Goal: Information Seeking & Learning: Find specific fact

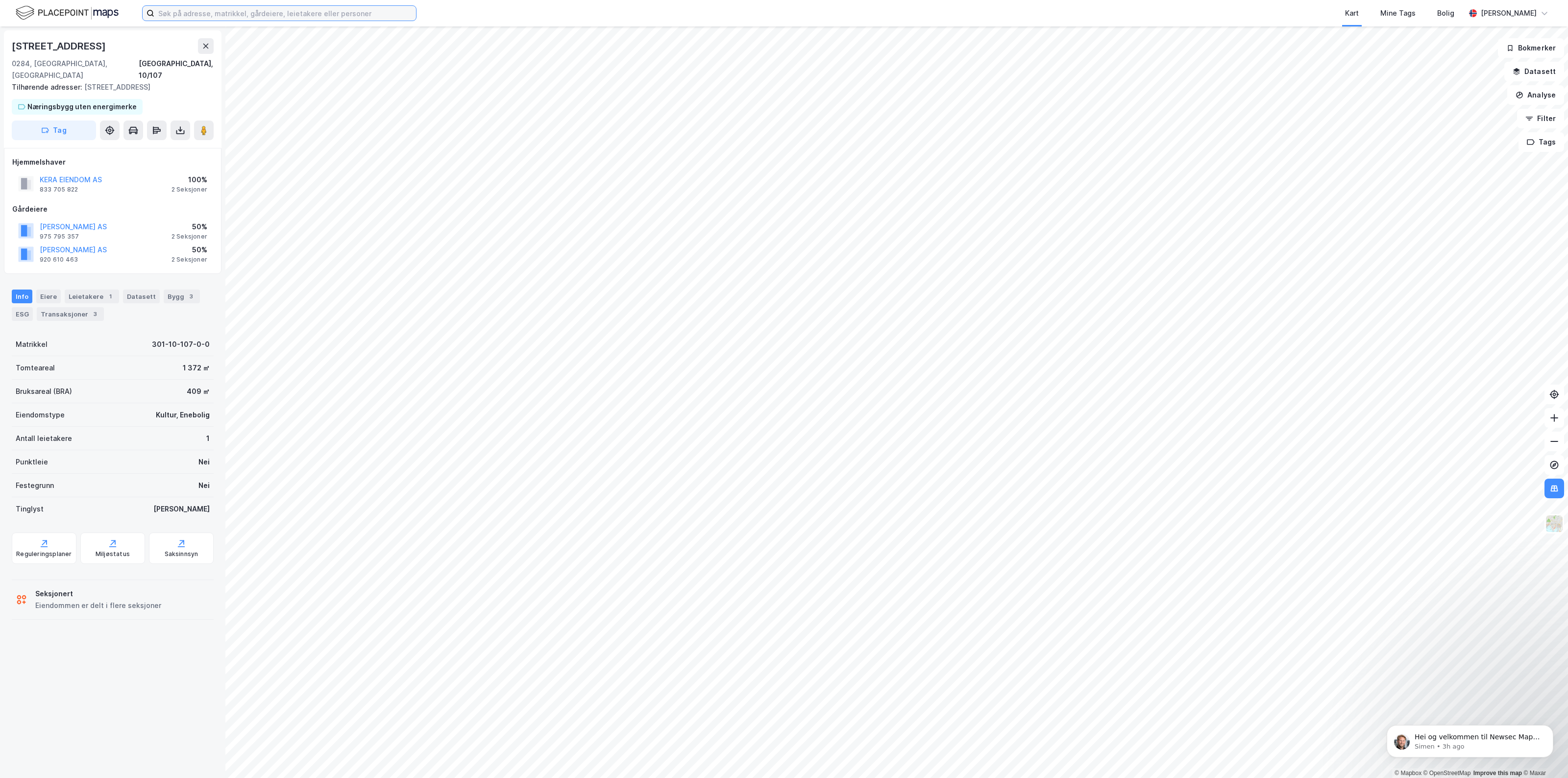
click at [206, 15] on input at bounding box center [285, 13] width 262 height 15
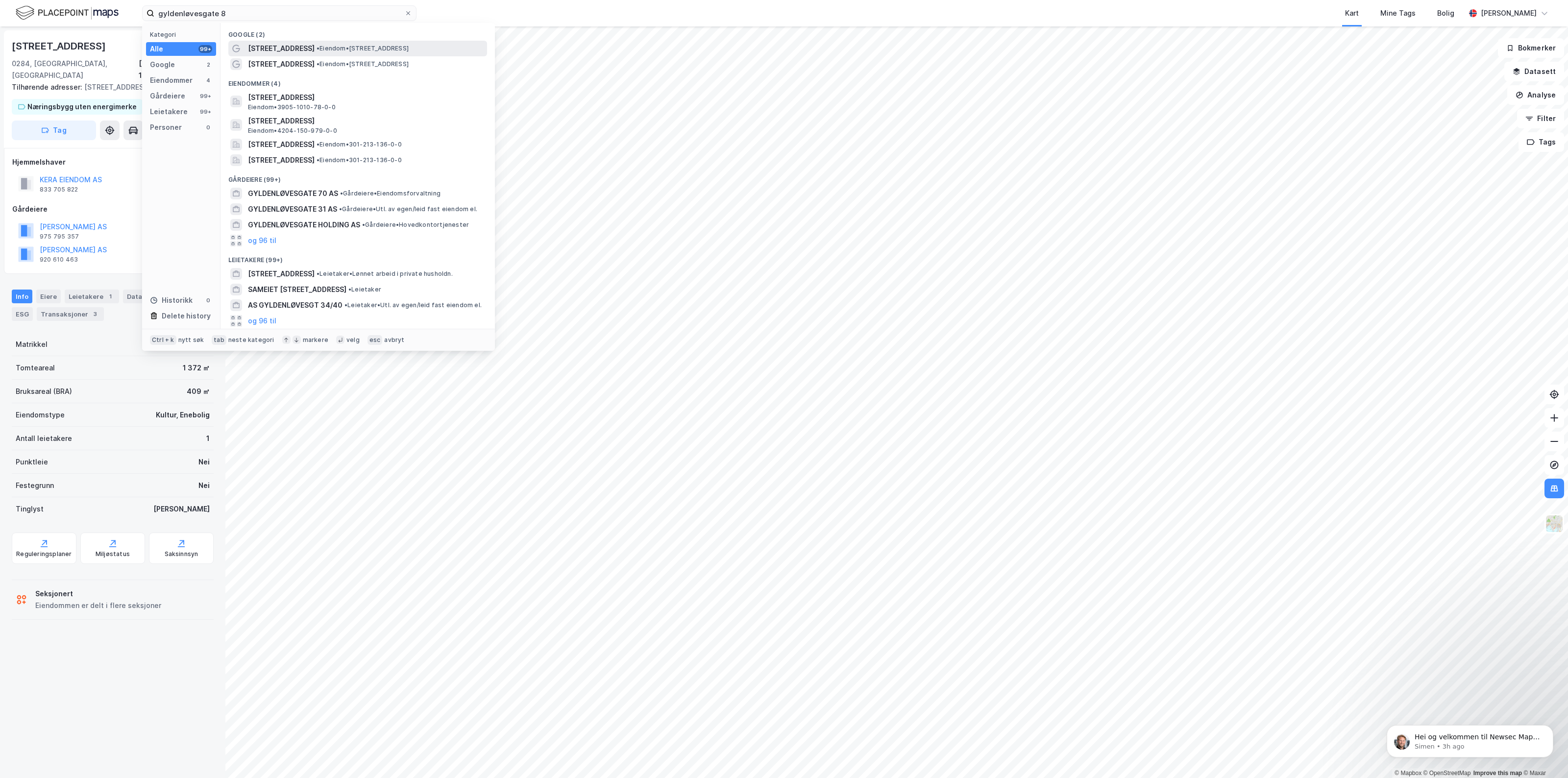
click at [284, 52] on span "[STREET_ADDRESS]" at bounding box center [281, 49] width 67 height 12
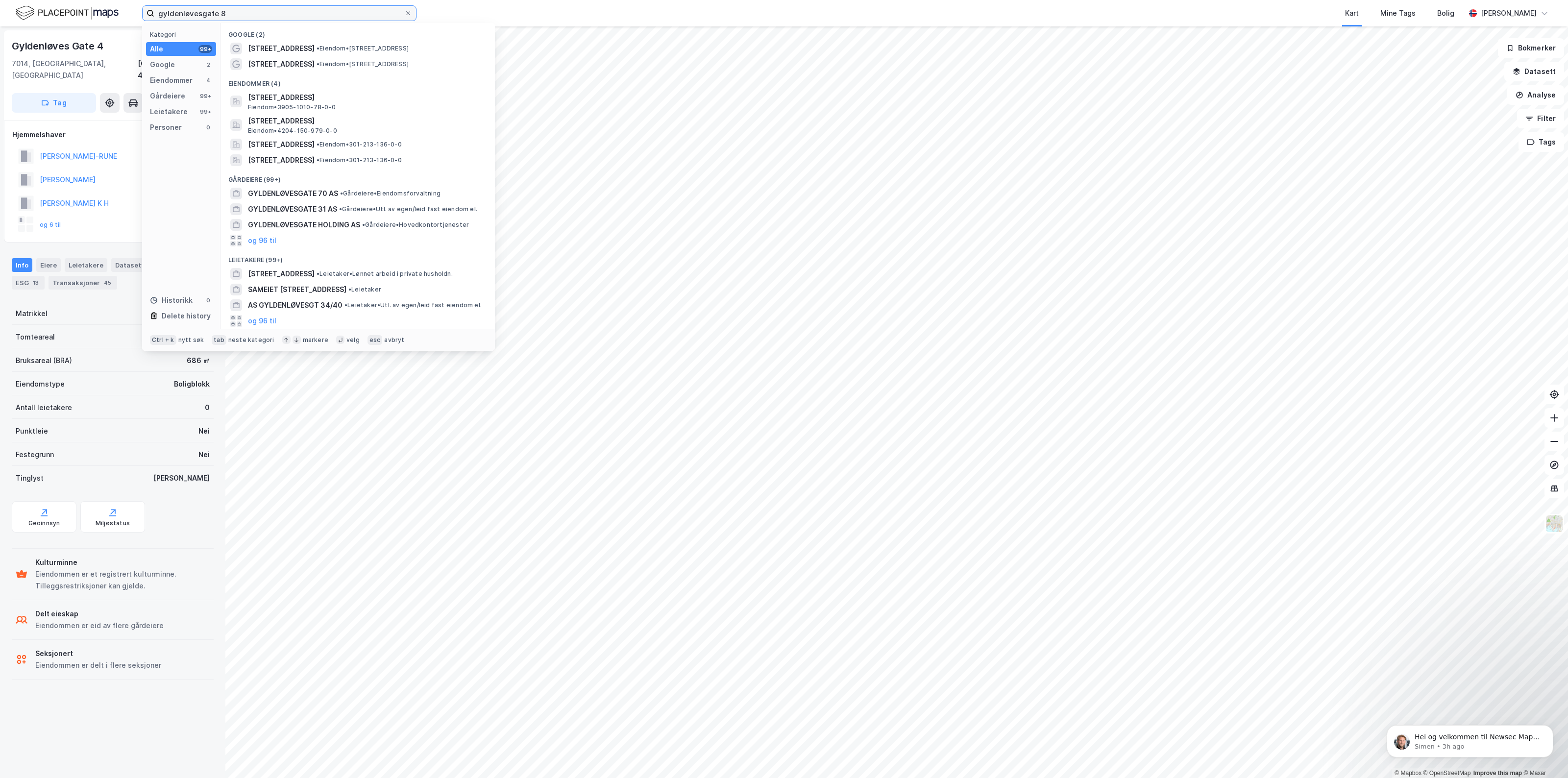
click at [224, 18] on input "gyldenløvesgate 8" at bounding box center [279, 13] width 250 height 15
click at [304, 49] on span "[STREET_ADDRESS]" at bounding box center [281, 49] width 67 height 12
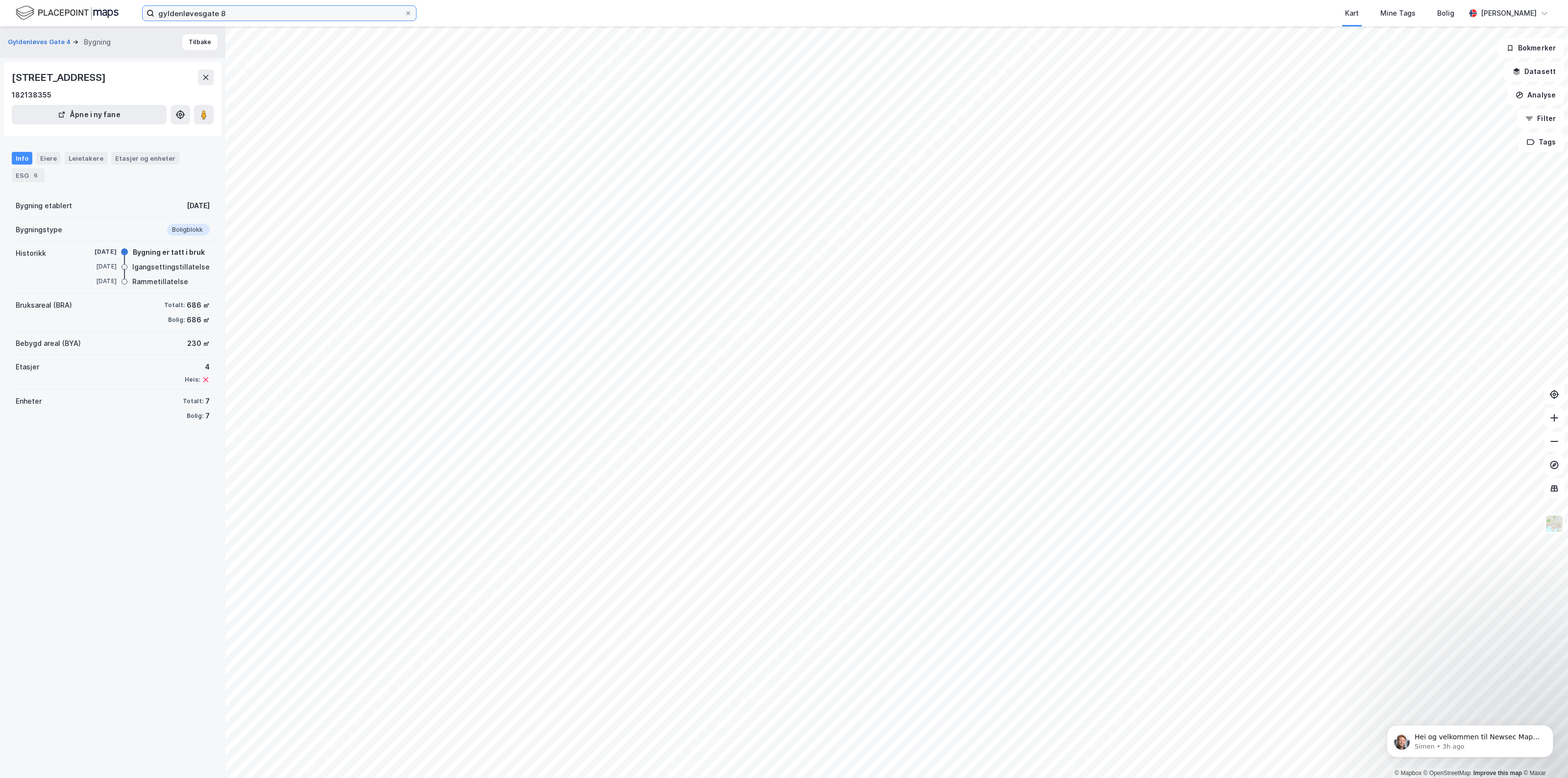
click at [246, 16] on input "gyldenløvesgate 8" at bounding box center [279, 13] width 250 height 15
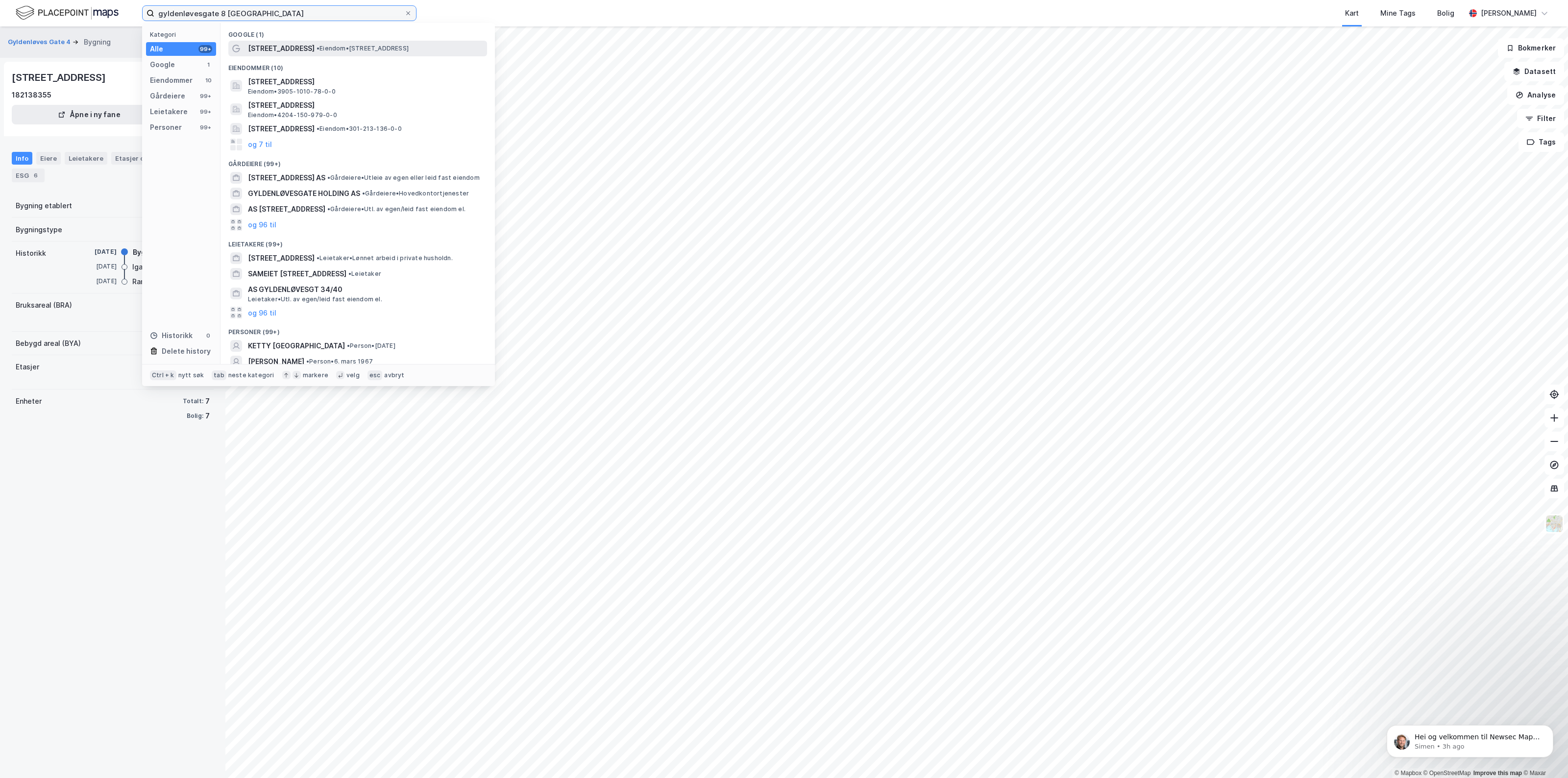
type input "gyldenløvesgate 8 [GEOGRAPHIC_DATA]"
click at [285, 45] on span "[STREET_ADDRESS]" at bounding box center [281, 49] width 67 height 12
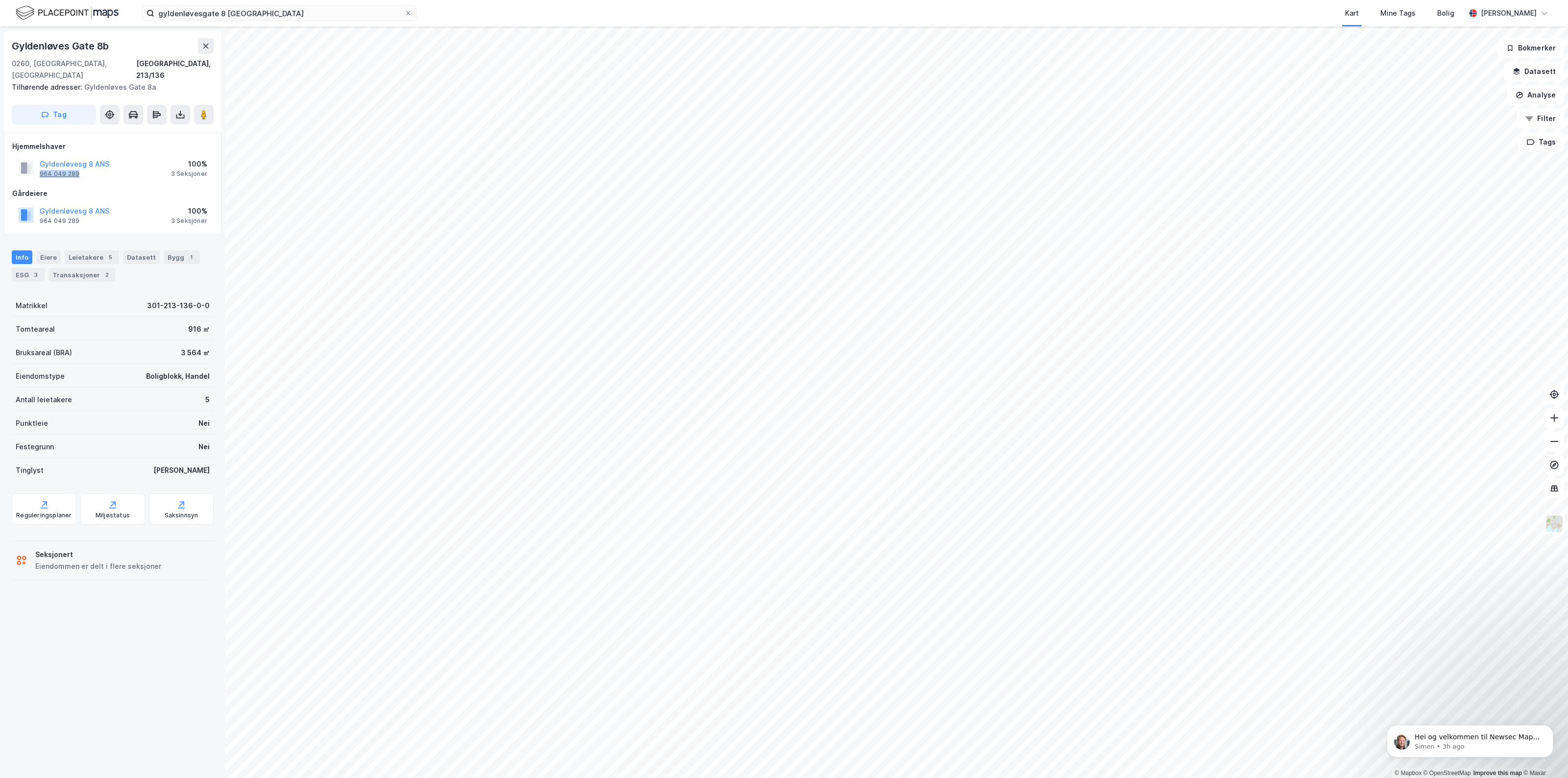
drag, startPoint x: 79, startPoint y: 161, endPoint x: 39, endPoint y: 160, distance: 40.0
click at [40, 160] on div "Gyldenløvesg 8 ANS 964 049 289" at bounding box center [74, 168] width 70 height 19
copy div "964 049 289"
